Goal: Task Accomplishment & Management: Complete application form

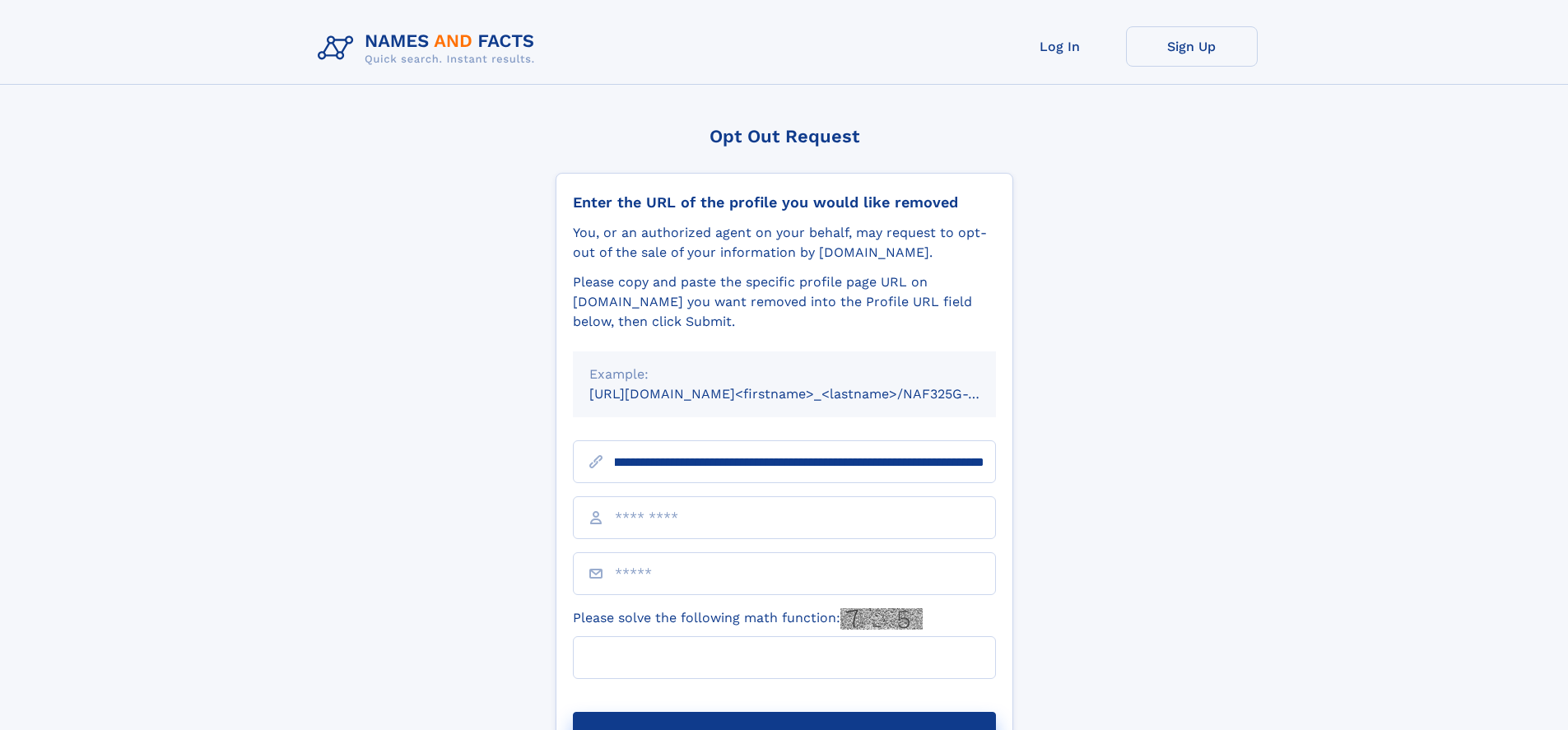
scroll to position [0, 192]
type input "**********"
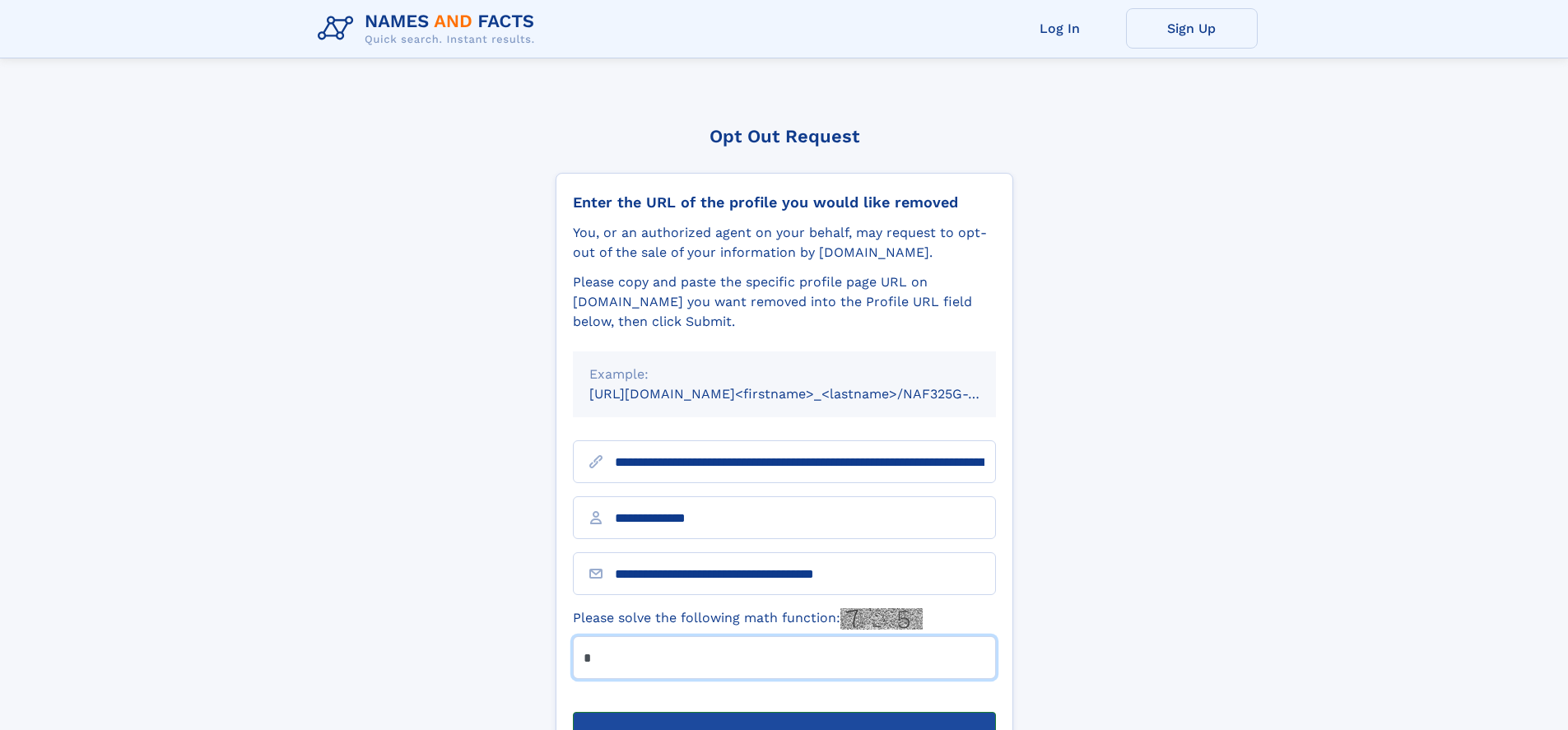
type input "*"
click at [784, 712] on button "Submit Opt Out Request" at bounding box center [785, 738] width 424 height 53
